Goal: Task Accomplishment & Management: Use online tool/utility

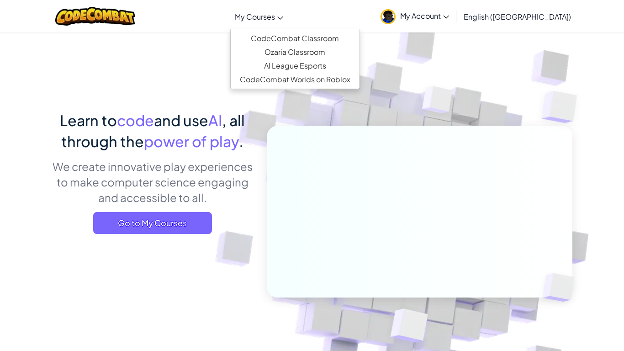
click at [275, 16] on span "My Courses" at bounding box center [255, 17] width 40 height 10
click at [296, 34] on link "CodeCombat Classroom" at bounding box center [295, 39] width 129 height 14
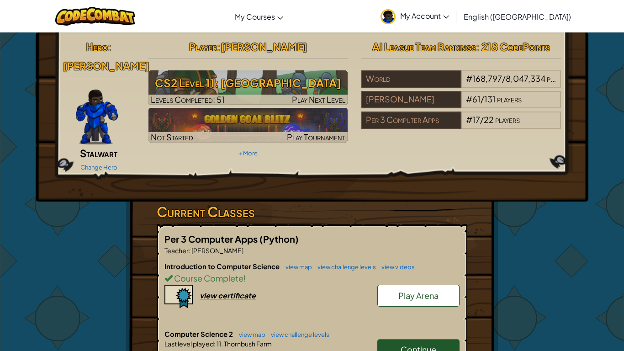
click at [398, 339] on link "Continue" at bounding box center [418, 349] width 82 height 21
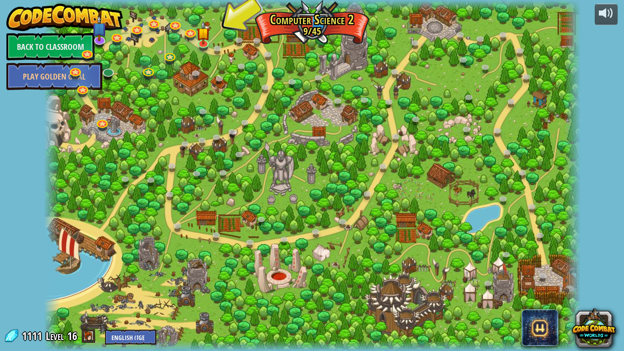
click at [327, 173] on div at bounding box center [312, 175] width 537 height 351
click at [204, 42] on link at bounding box center [204, 42] width 18 height 18
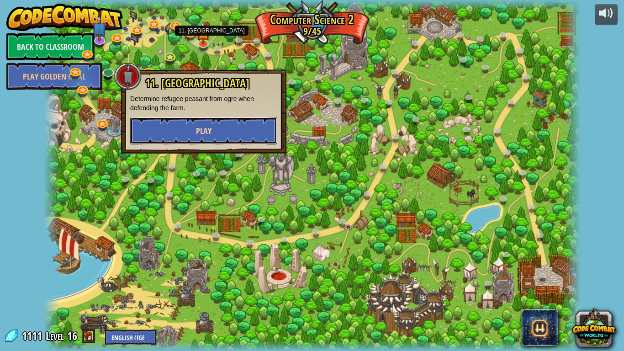
click at [190, 133] on button "Play" at bounding box center [203, 130] width 147 height 27
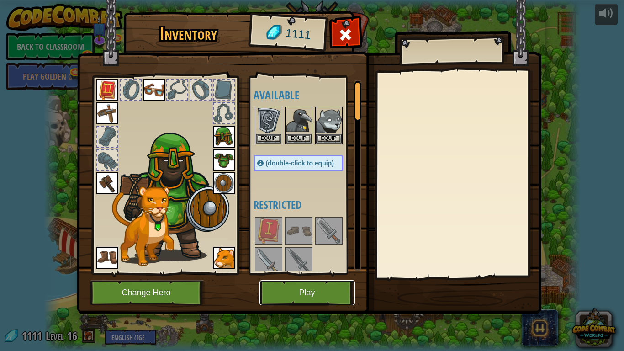
click at [332, 295] on button "Play" at bounding box center [306, 292] width 95 height 25
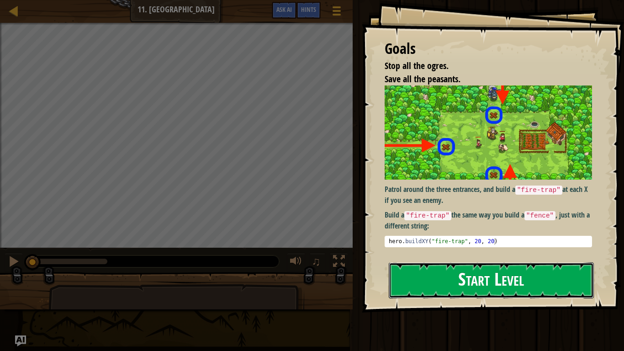
click at [446, 262] on button "Start Level" at bounding box center [491, 280] width 205 height 36
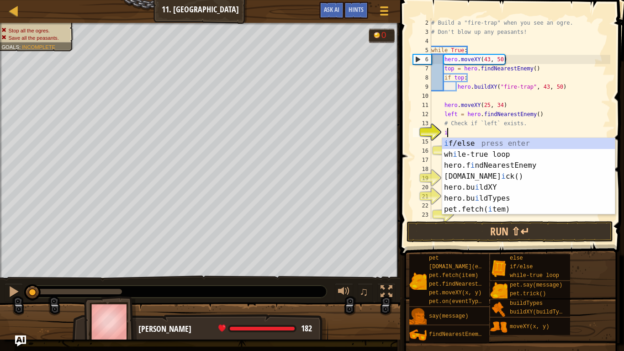
scroll to position [4, 2]
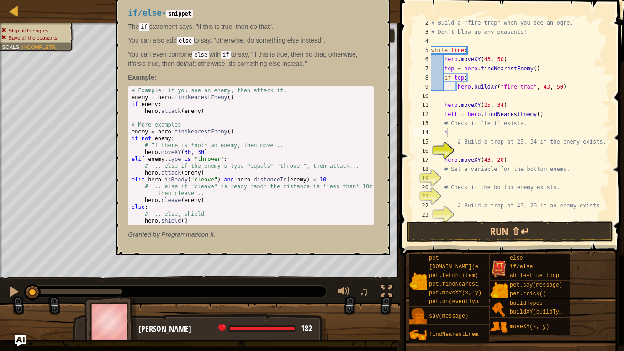
click at [566, 263] on div "if/else" at bounding box center [538, 267] width 63 height 9
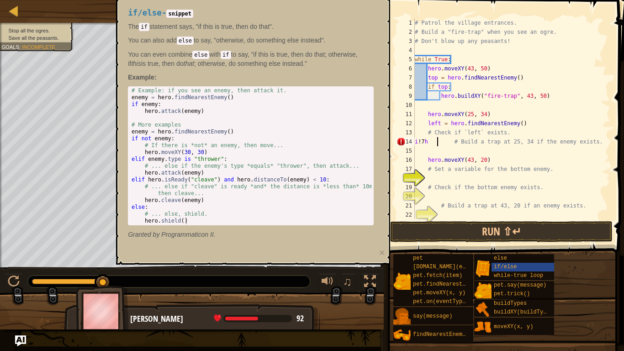
scroll to position [0, 0]
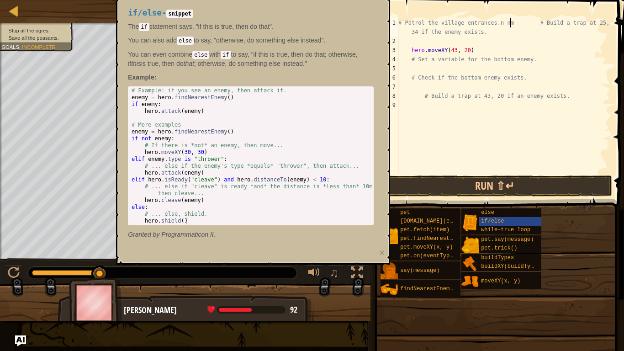
type textarea "# Patrol the village entrances.n nm7 # Build a trap at 25, 34 if the enemy exis…"
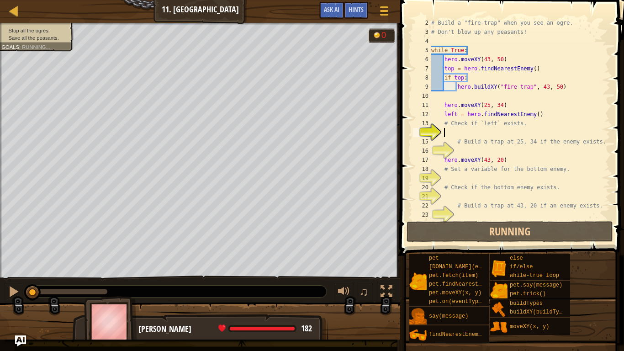
scroll to position [9, 0]
